Goal: Find contact information: Find contact information

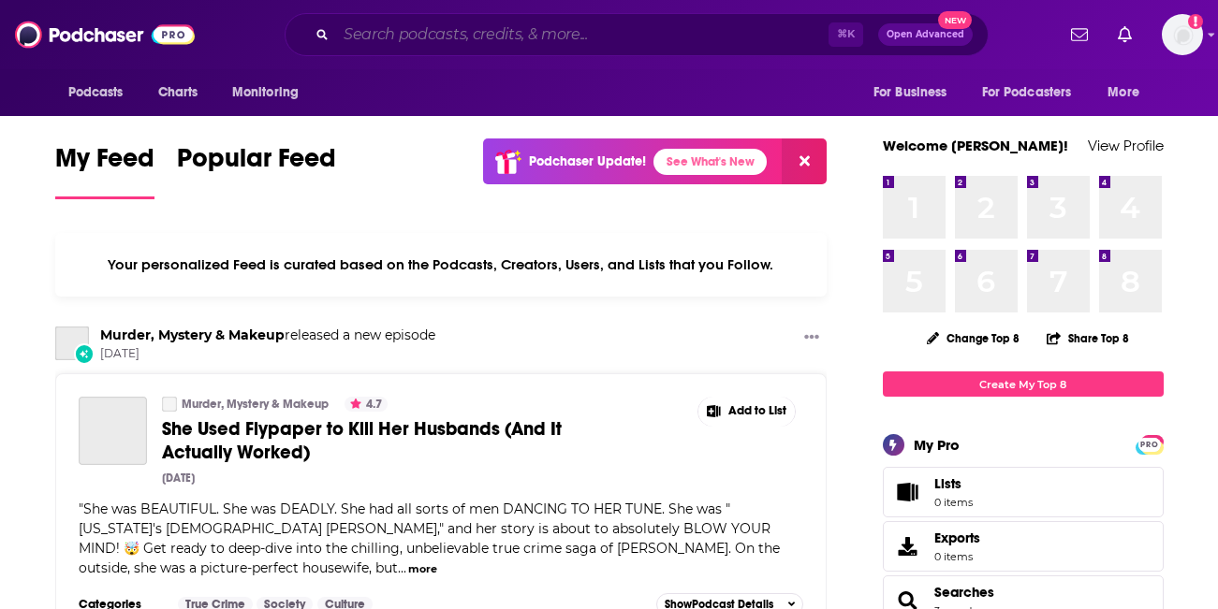
click at [398, 30] on input "Search podcasts, credits, & more..." at bounding box center [582, 35] width 492 height 30
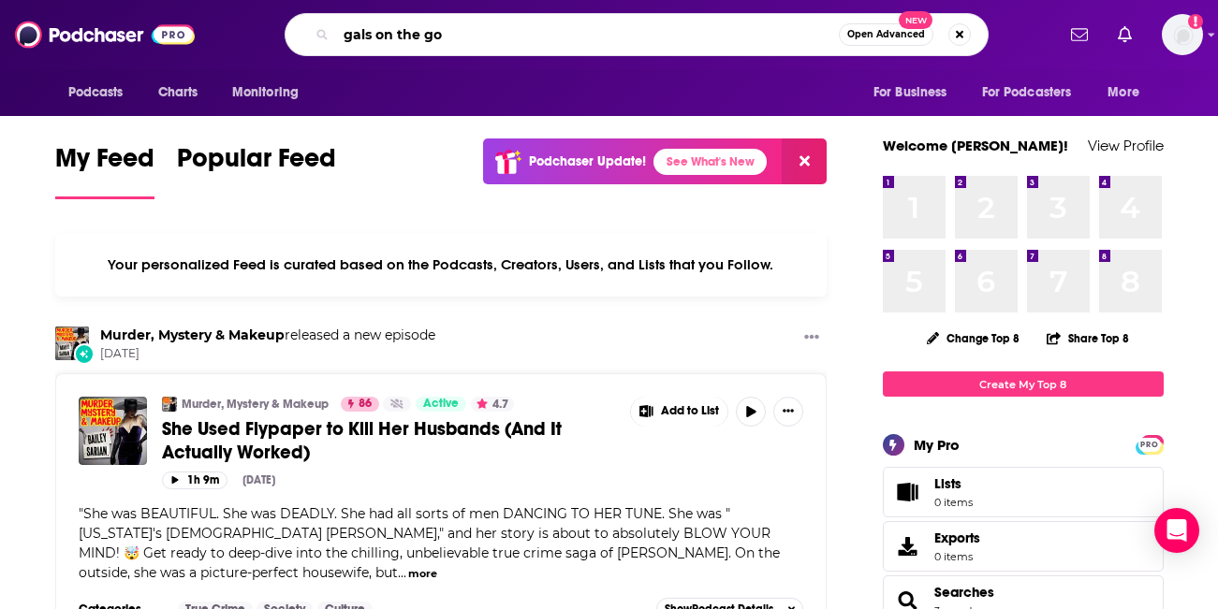
type input "gals on the go"
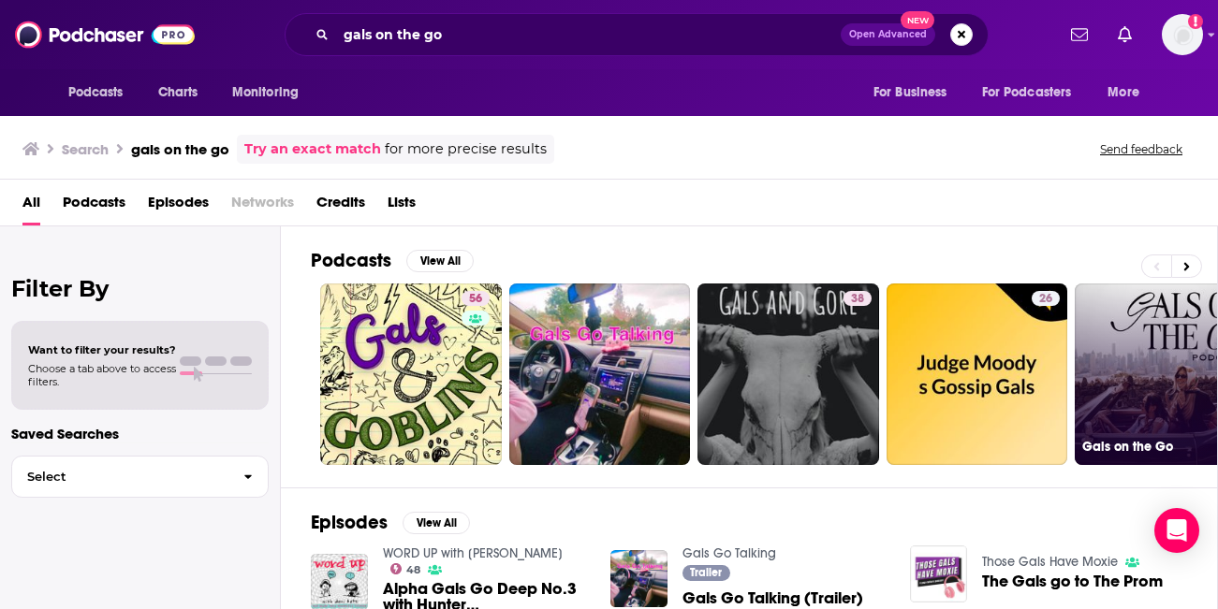
click at [1125, 342] on link "Gals on the Go" at bounding box center [1165, 375] width 182 height 182
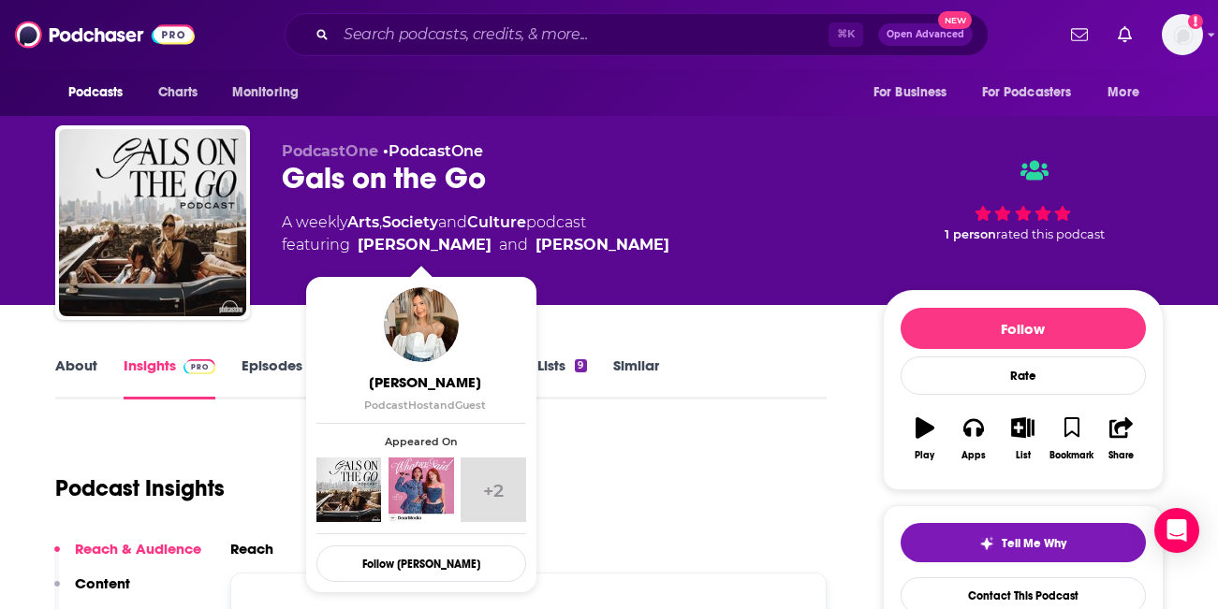
drag, startPoint x: 488, startPoint y: 244, endPoint x: 358, endPoint y: 250, distance: 130.2
click at [358, 250] on span "featuring [PERSON_NAME] and [PERSON_NAME]" at bounding box center [475, 245] width 387 height 22
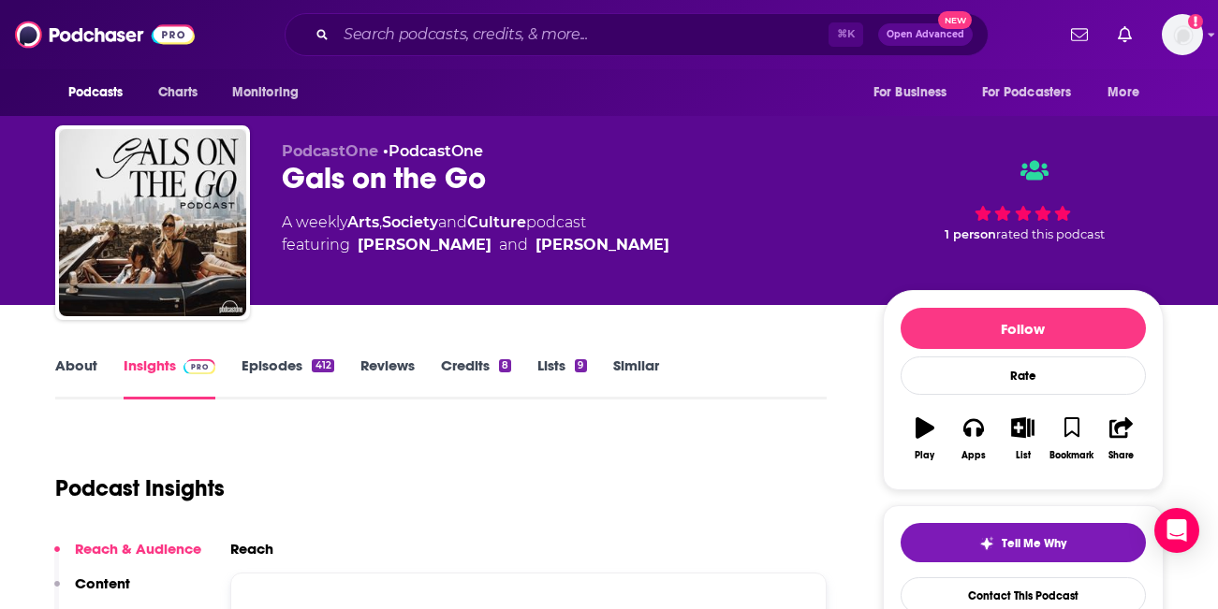
copy link "[PERSON_NAME]"
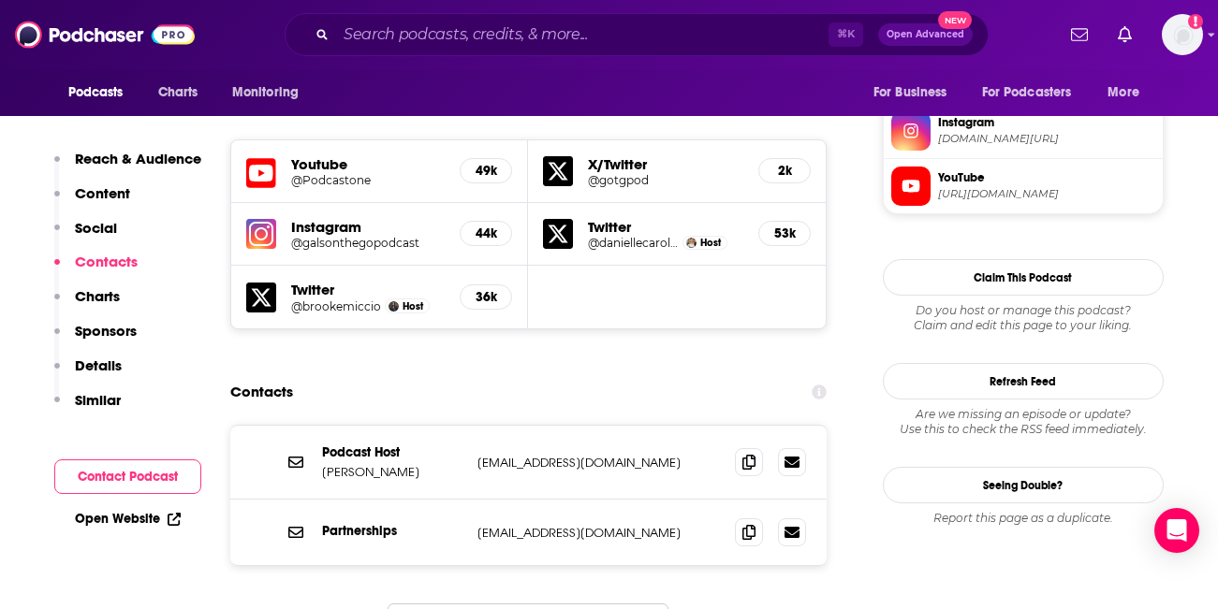
scroll to position [1647, 0]
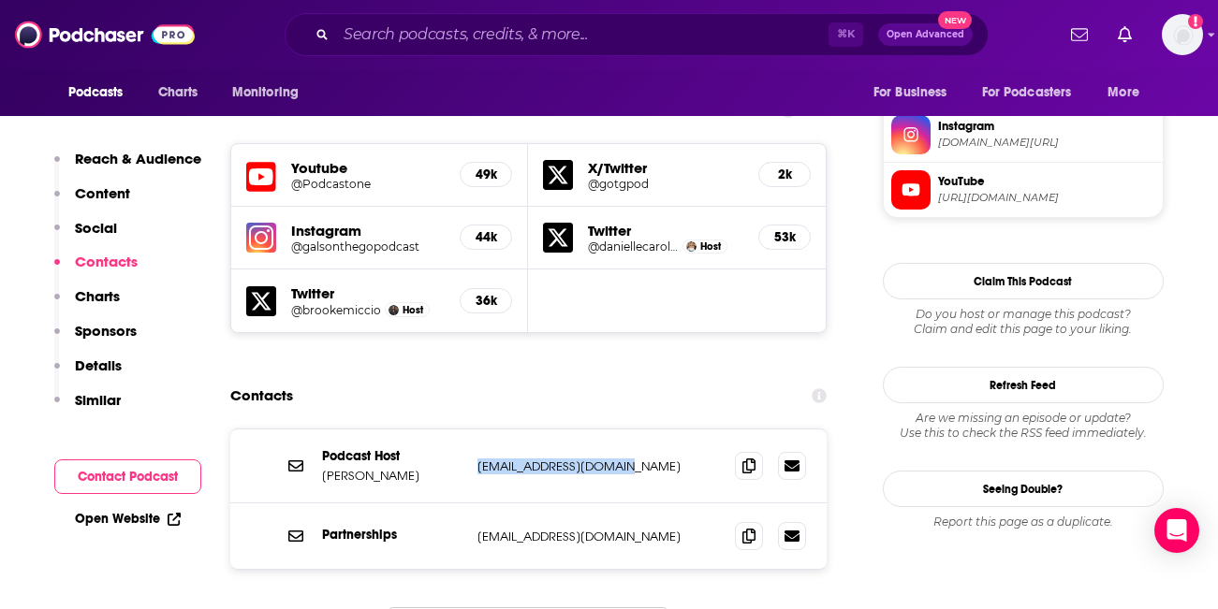
drag, startPoint x: 642, startPoint y: 353, endPoint x: 477, endPoint y: 353, distance: 164.7
click at [477, 459] on p "[EMAIL_ADDRESS][DOMAIN_NAME]" at bounding box center [598, 467] width 243 height 16
copy p "[EMAIL_ADDRESS][DOMAIN_NAME]"
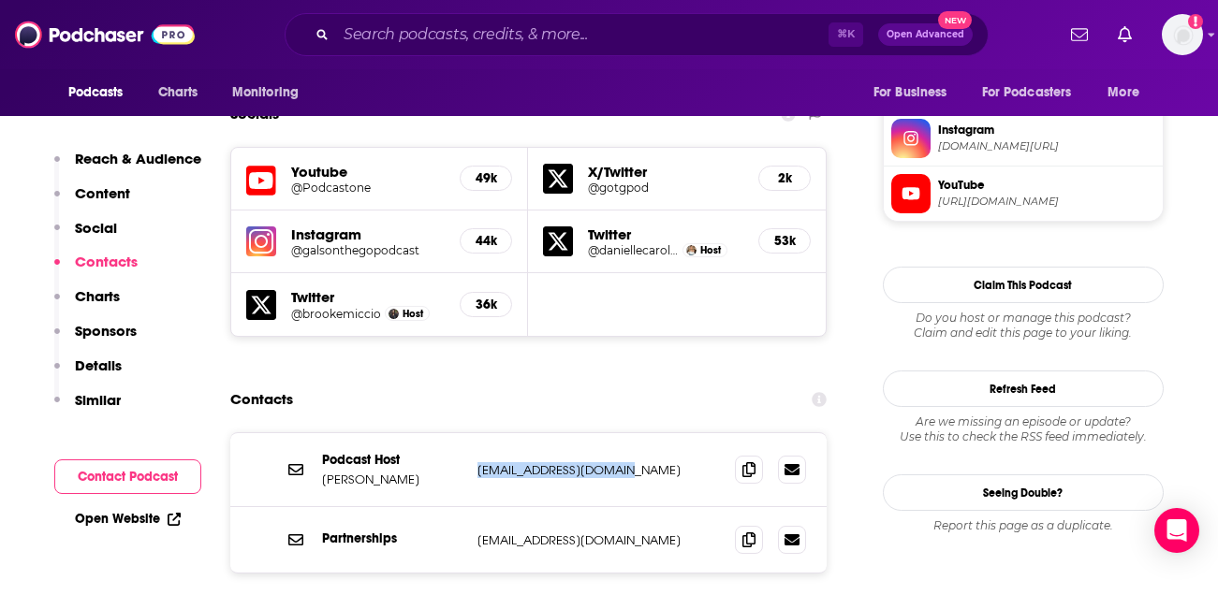
scroll to position [1643, 0]
drag, startPoint x: 709, startPoint y: 426, endPoint x: 478, endPoint y: 431, distance: 231.2
click at [478, 533] on p "[EMAIL_ADDRESS][DOMAIN_NAME]" at bounding box center [598, 541] width 243 height 16
copy p "[EMAIL_ADDRESS][DOMAIN_NAME]"
